Goal: Check status: Check status

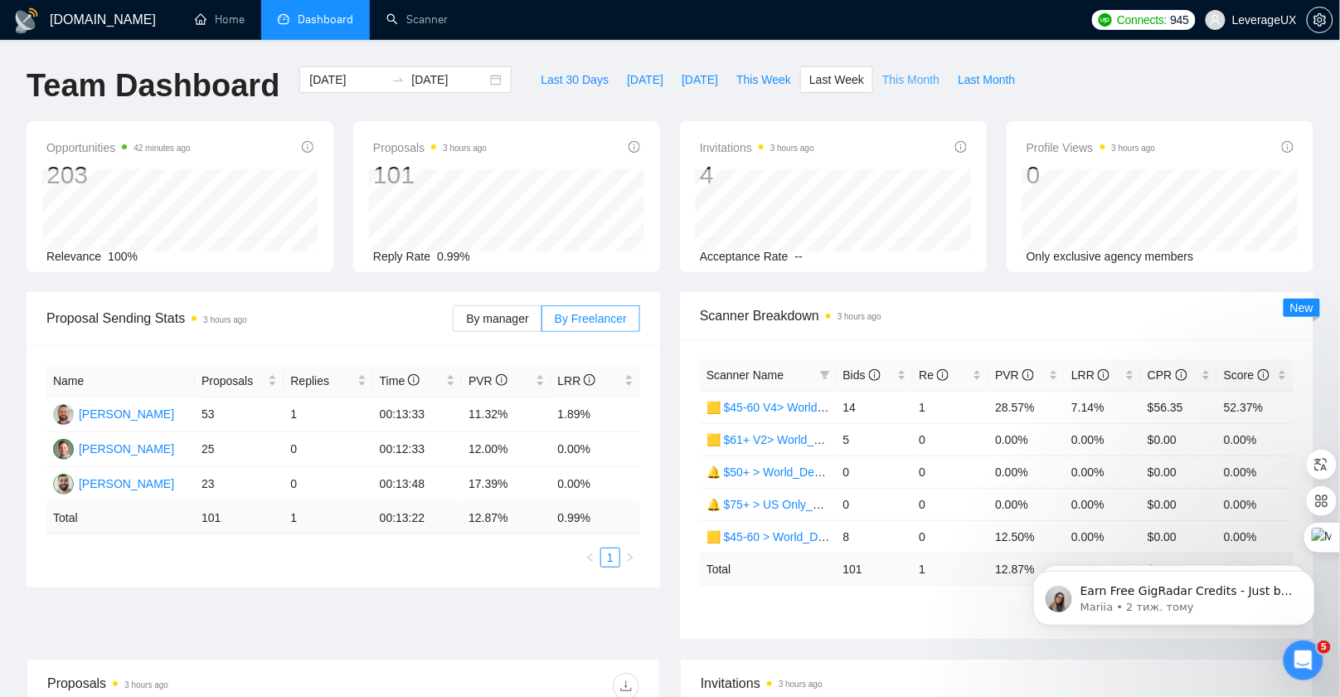
click at [921, 75] on span "This Month" at bounding box center [910, 79] width 57 height 18
type input "[DATE]"
click at [1015, 69] on button "Last Month" at bounding box center [986, 79] width 75 height 27
type input "[DATE]"
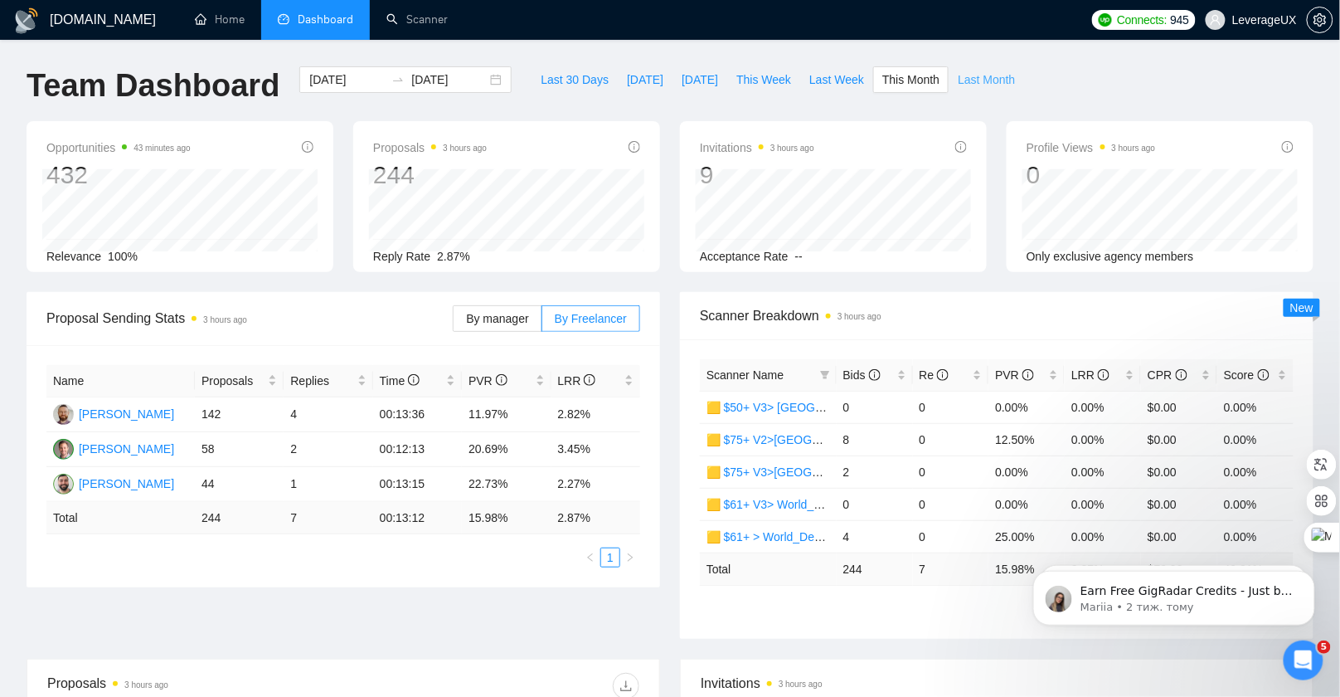
type input "[DATE]"
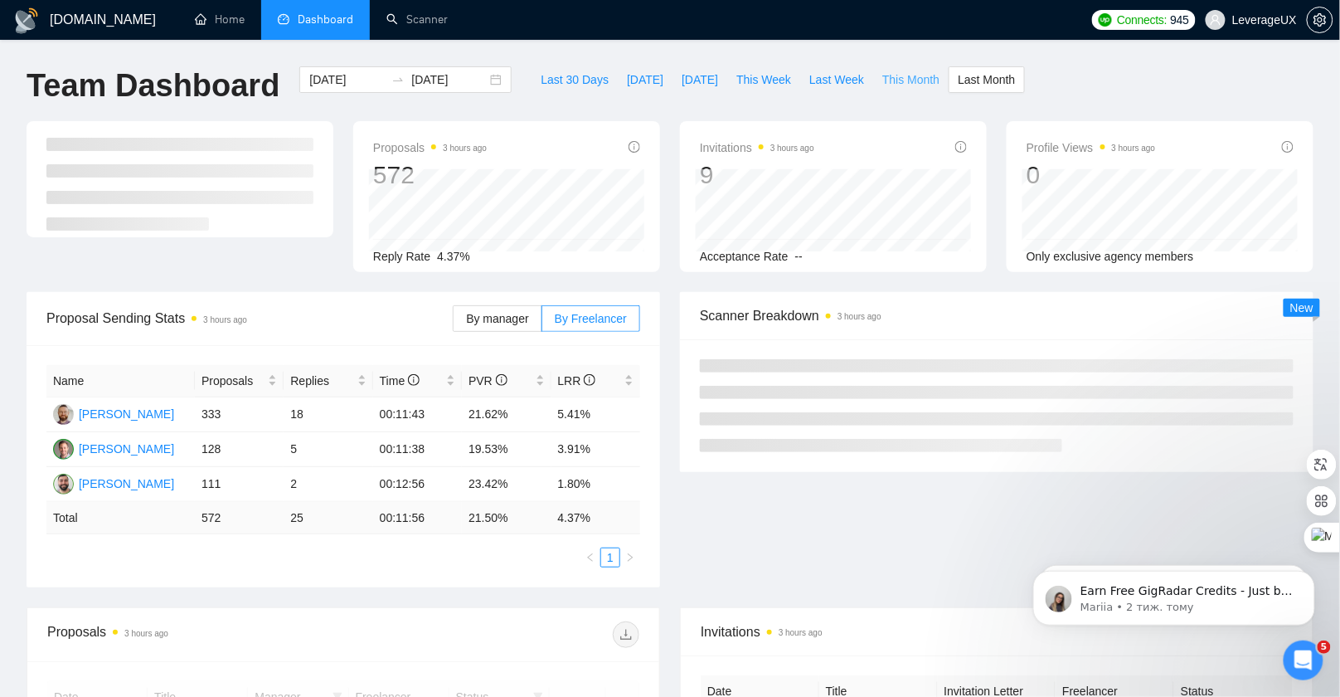
click at [911, 79] on span "This Month" at bounding box center [910, 79] width 57 height 18
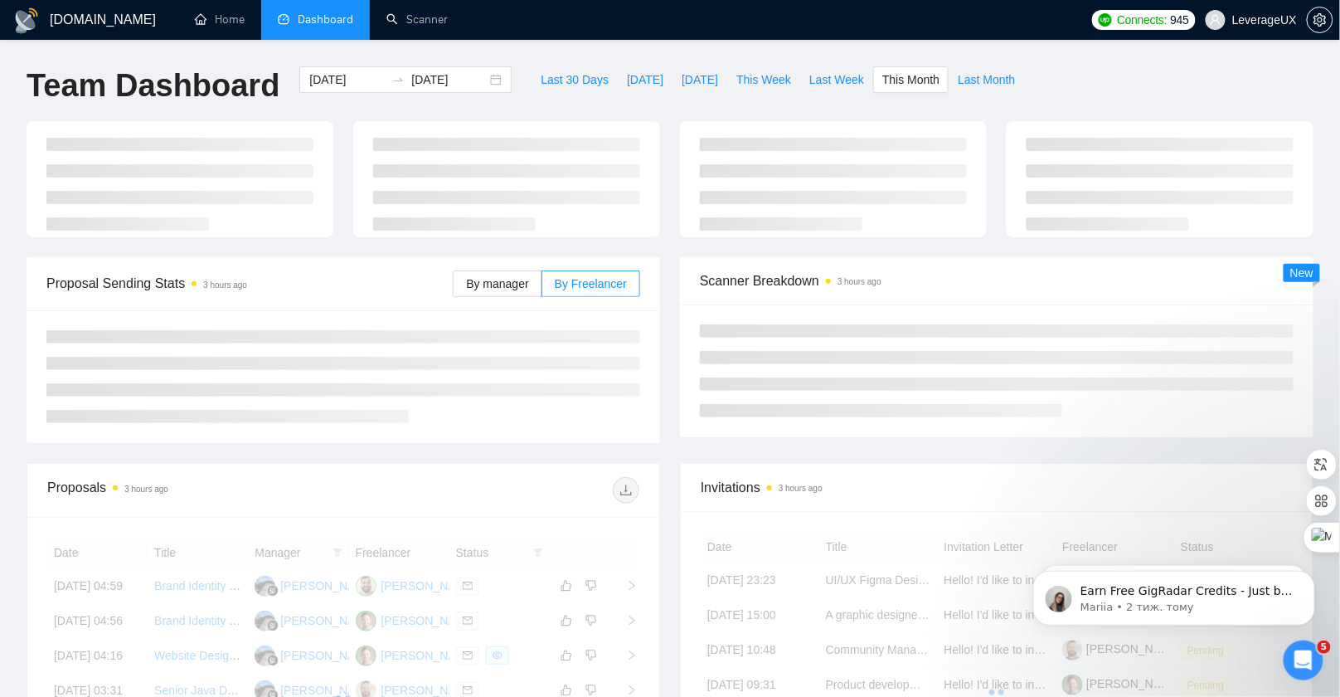
type input "[DATE]"
